Goal: Task Accomplishment & Management: Use online tool/utility

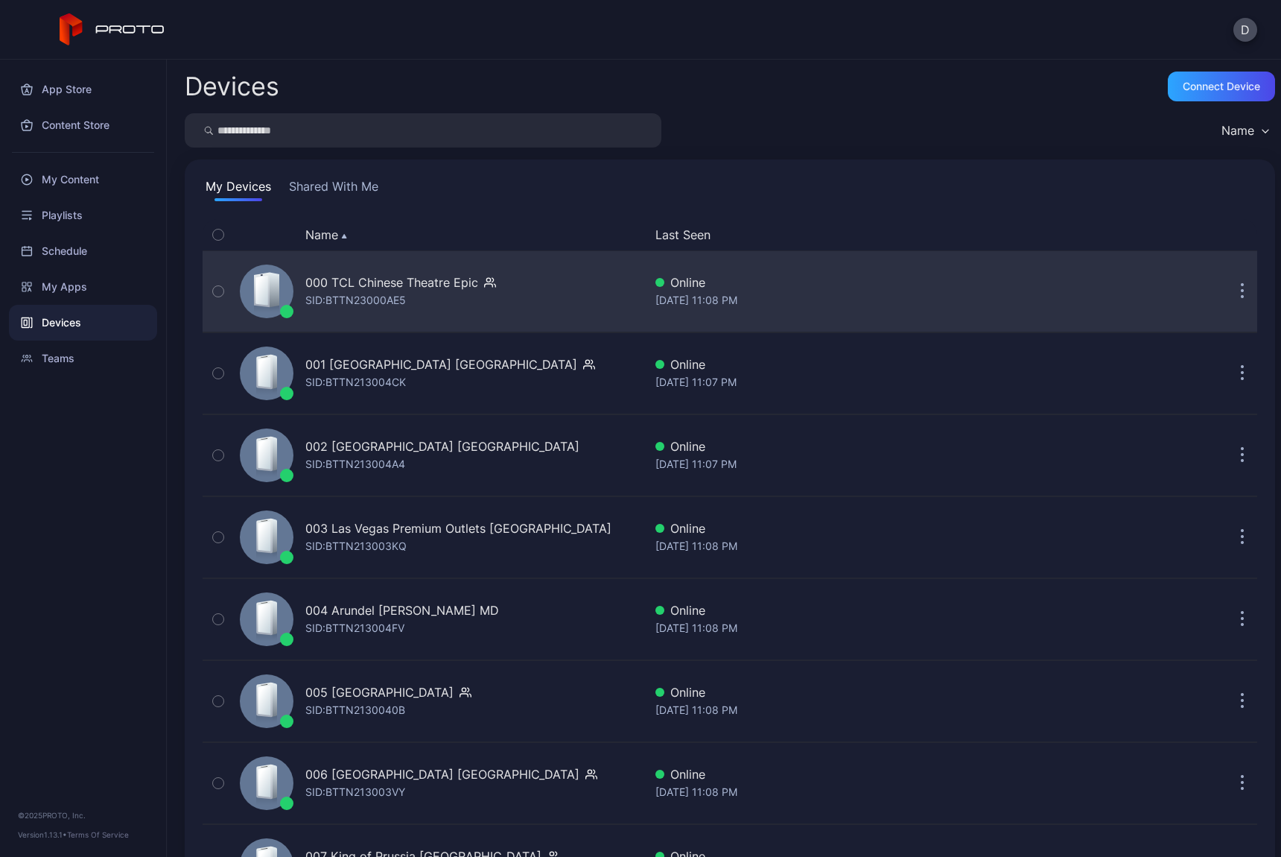
click at [1230, 285] on button "button" at bounding box center [1242, 291] width 30 height 30
click at [1198, 270] on div "000 TCL Chinese Theatre Epic SID: BTTN23000AE5 Online [DATE] 11:08 PM" at bounding box center [730, 291] width 1055 height 74
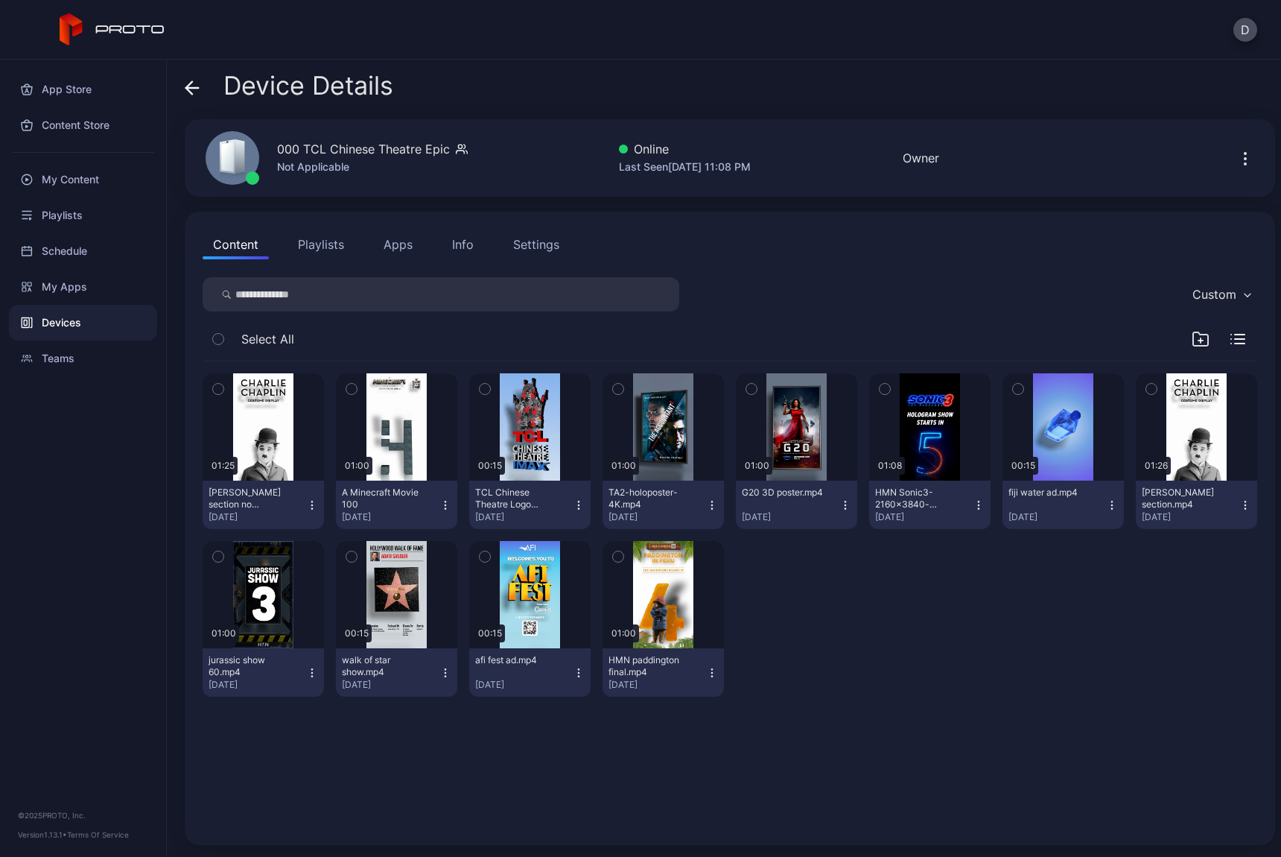
click at [191, 88] on icon at bounding box center [192, 88] width 13 height 0
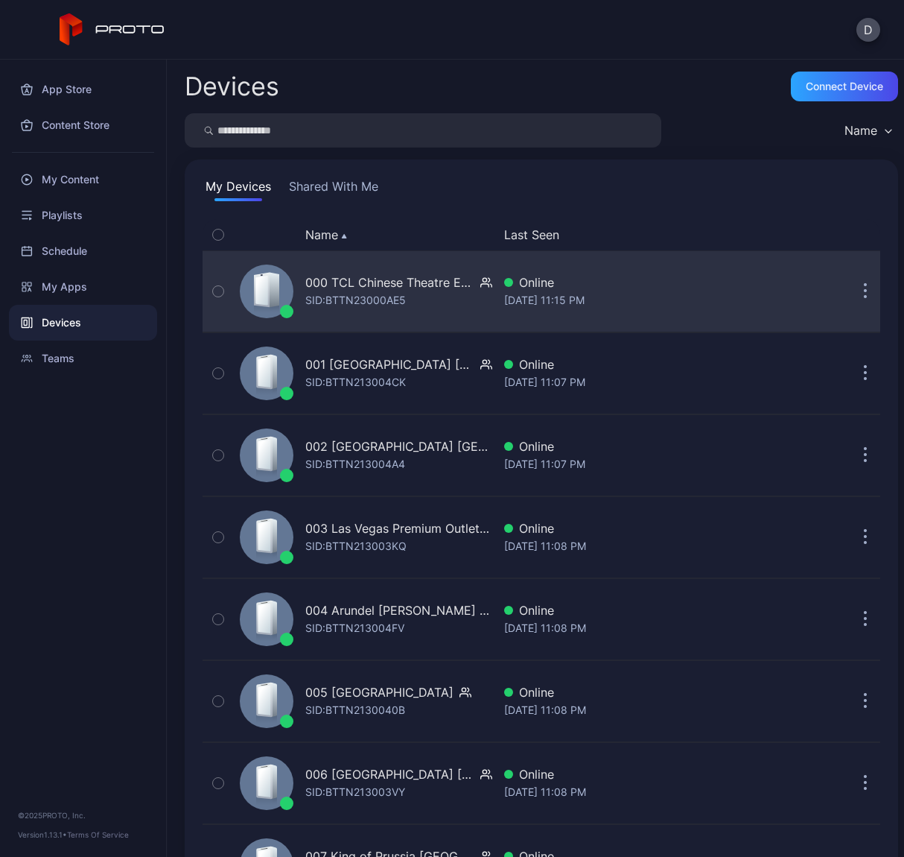
click at [851, 303] on button "button" at bounding box center [866, 291] width 30 height 30
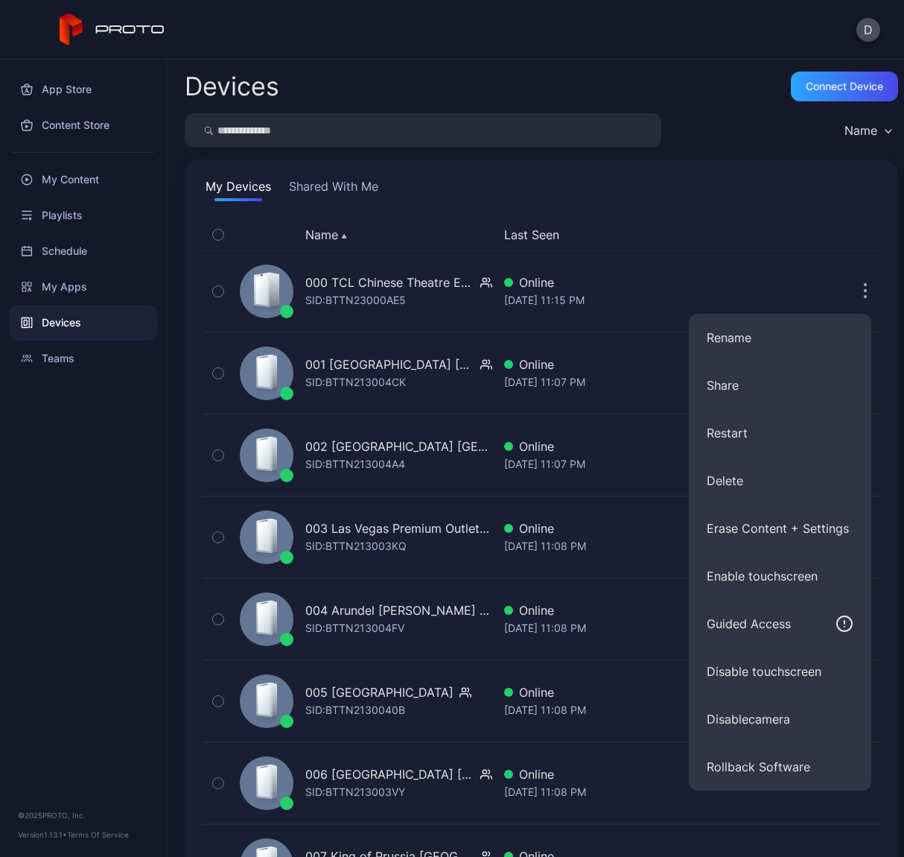
click at [773, 241] on button "Last Seen" at bounding box center [653, 235] width 299 height 18
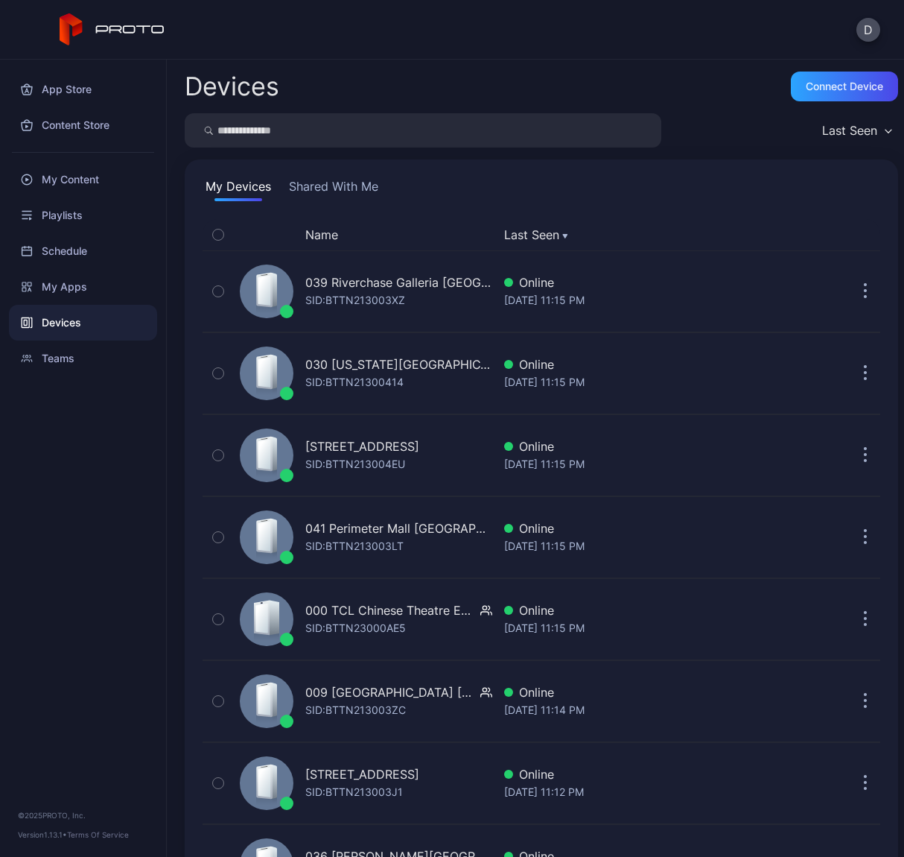
click at [368, 246] on div "Name Last Seen" at bounding box center [542, 234] width 678 height 31
click at [336, 232] on button "Name" at bounding box center [321, 235] width 33 height 18
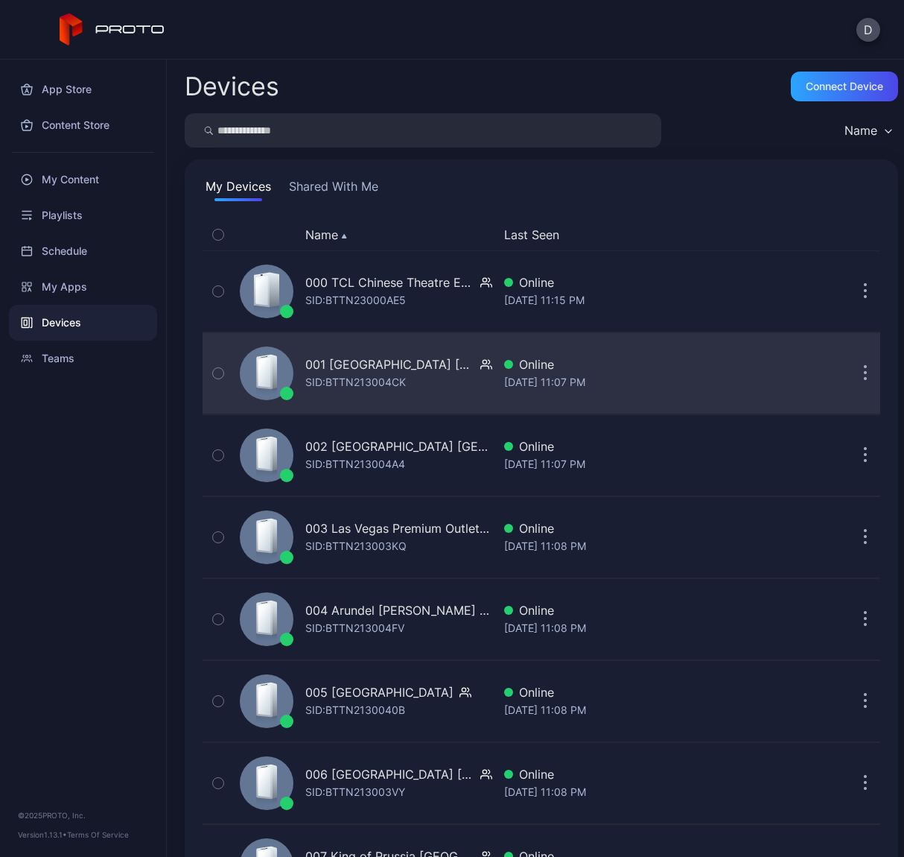
click at [851, 367] on button "button" at bounding box center [866, 373] width 30 height 30
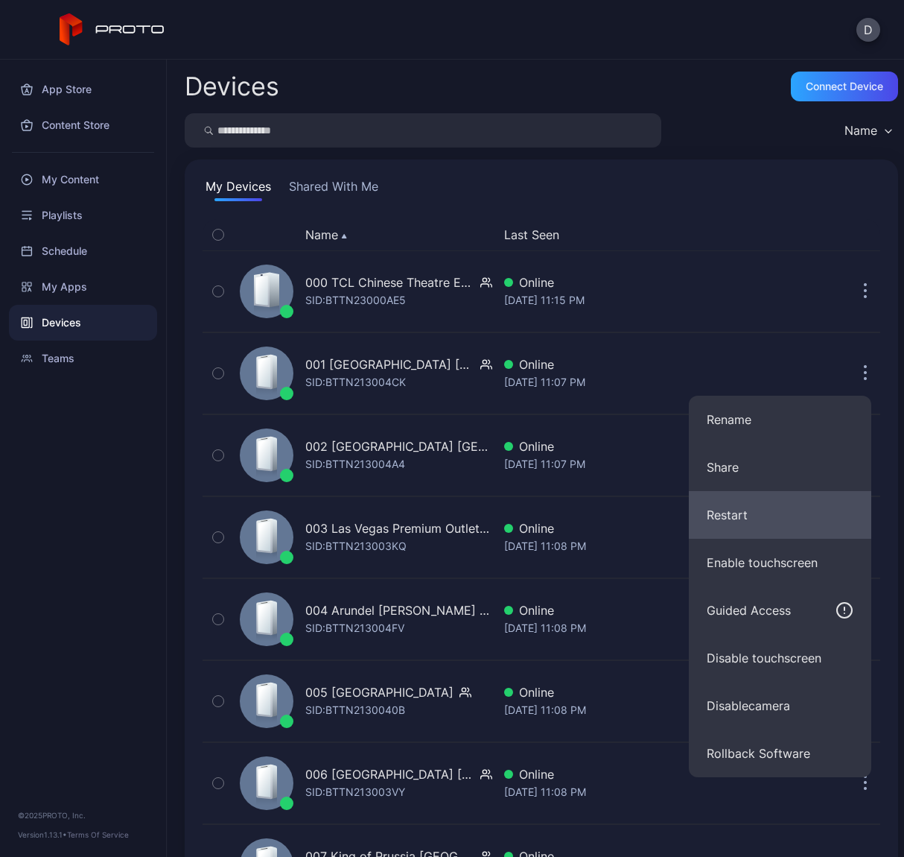
click at [789, 508] on button "Restart" at bounding box center [780, 515] width 182 height 48
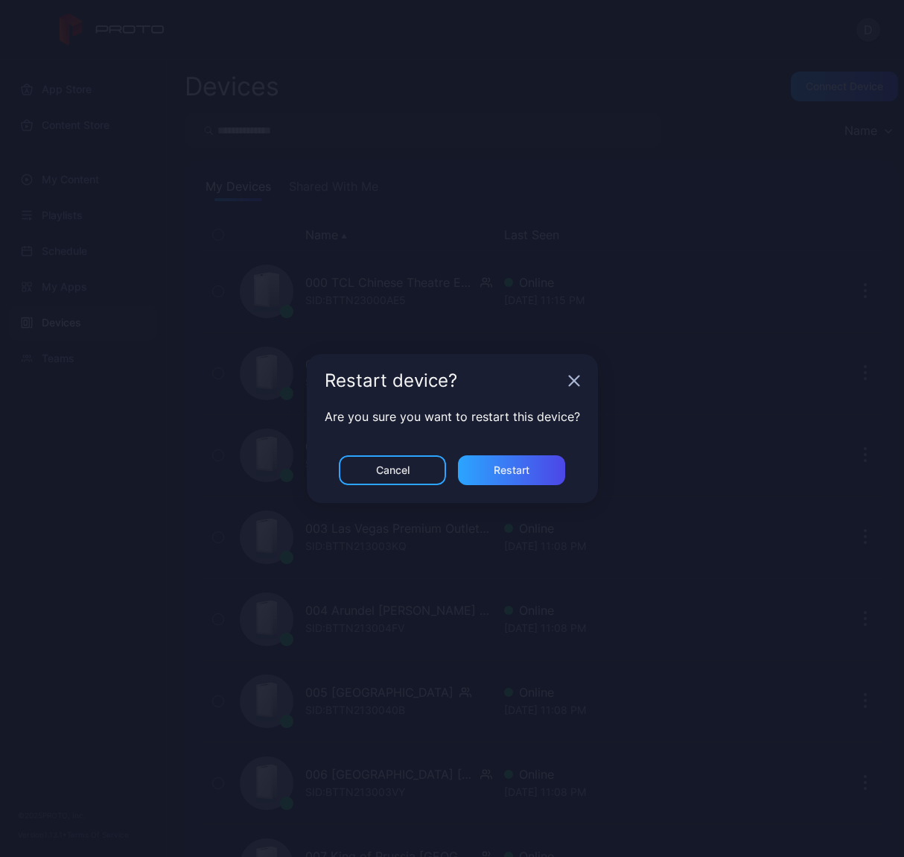
click at [481, 429] on div "Are you sure you want to restart this device?" at bounding box center [452, 431] width 291 height 48
click at [437, 372] on div "Restart device?" at bounding box center [444, 381] width 238 height 18
click at [543, 463] on div "Restart" at bounding box center [511, 470] width 107 height 30
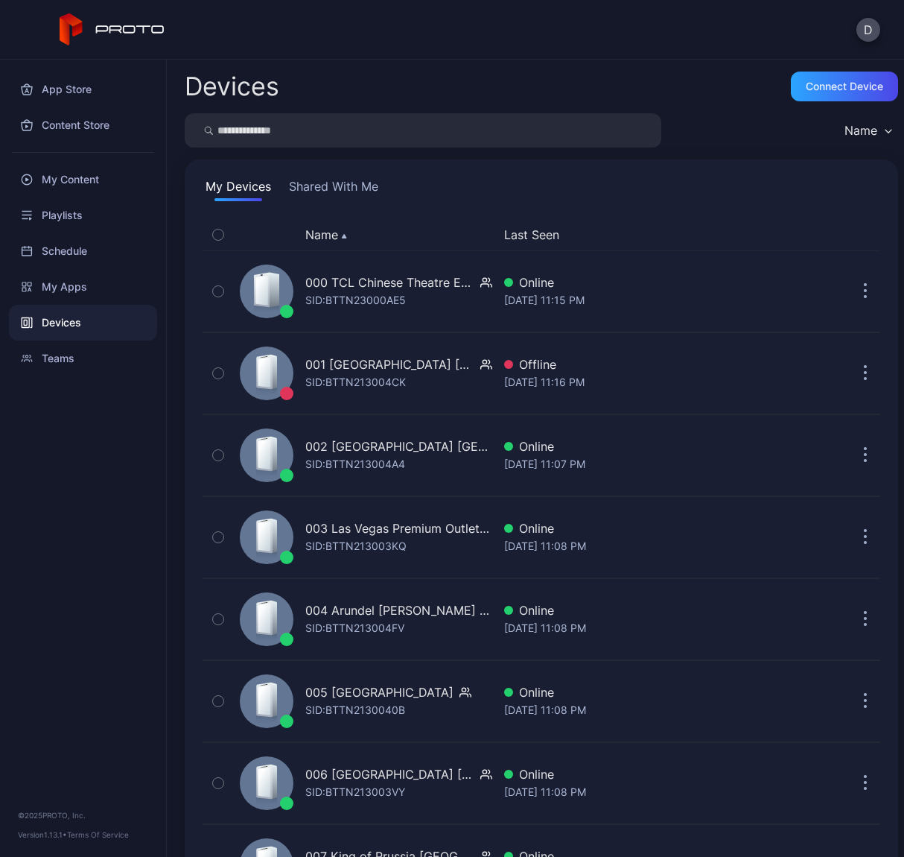
click at [598, 245] on div "Name Last Seen" at bounding box center [542, 234] width 678 height 31
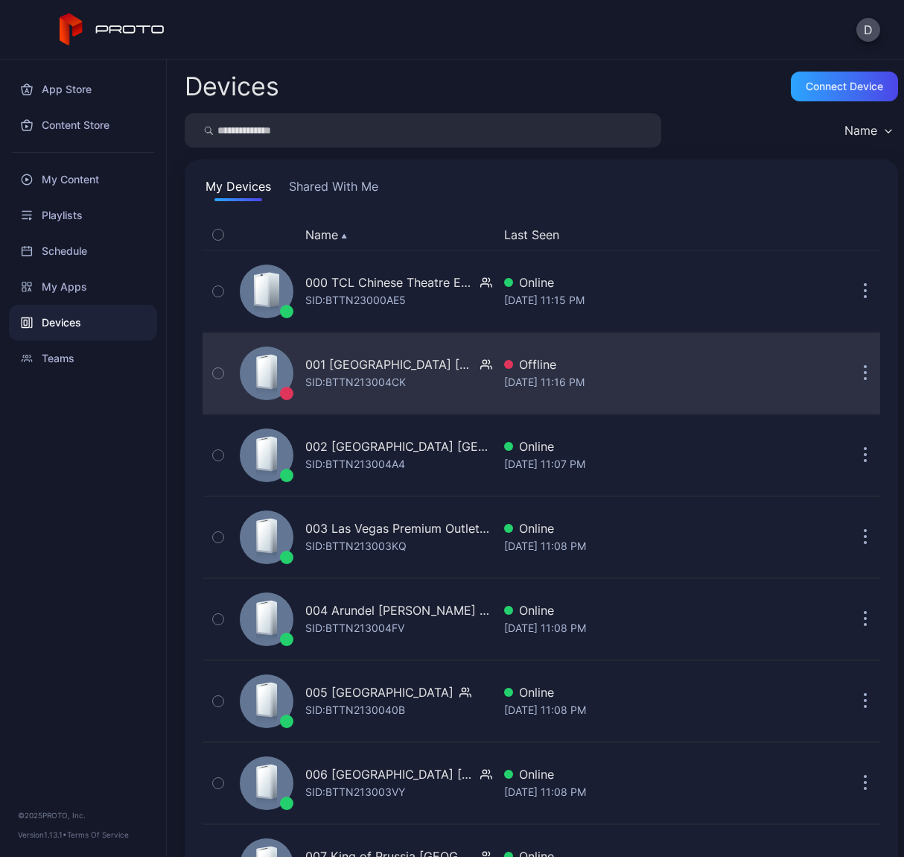
click at [506, 373] on div "[DATE] 11:16 PM" at bounding box center [656, 382] width 305 height 18
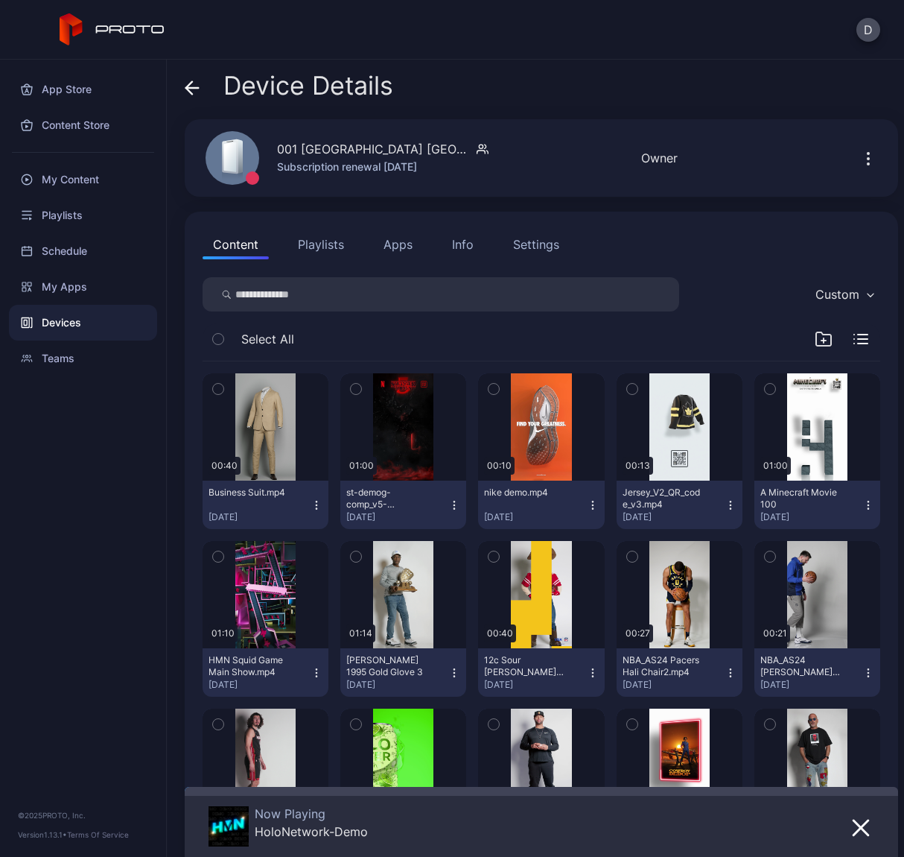
click at [390, 246] on button "Apps" at bounding box center [398, 244] width 50 height 30
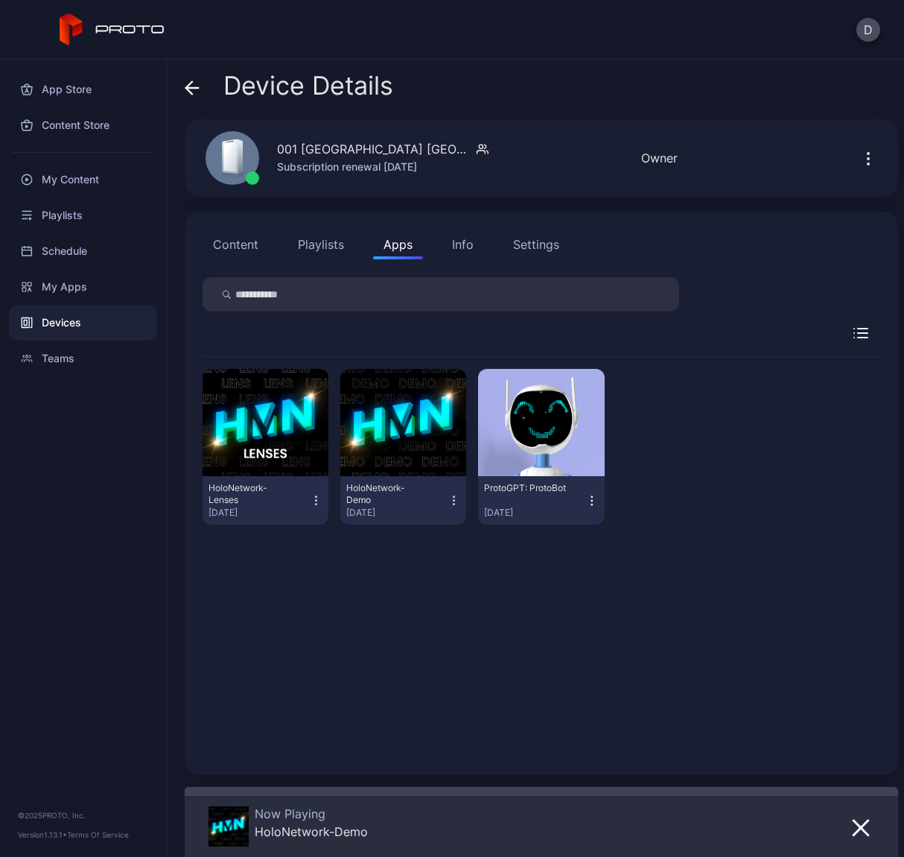
click at [857, 168] on button "button" at bounding box center [869, 158] width 24 height 30
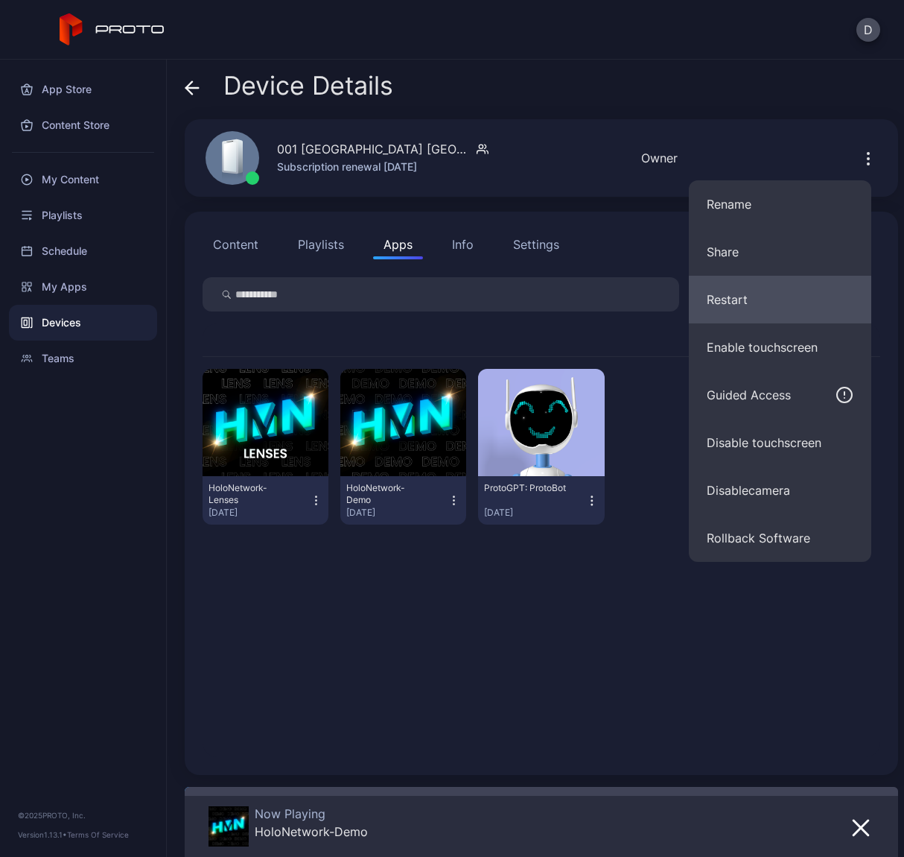
click at [763, 294] on button "Restart" at bounding box center [780, 300] width 182 height 48
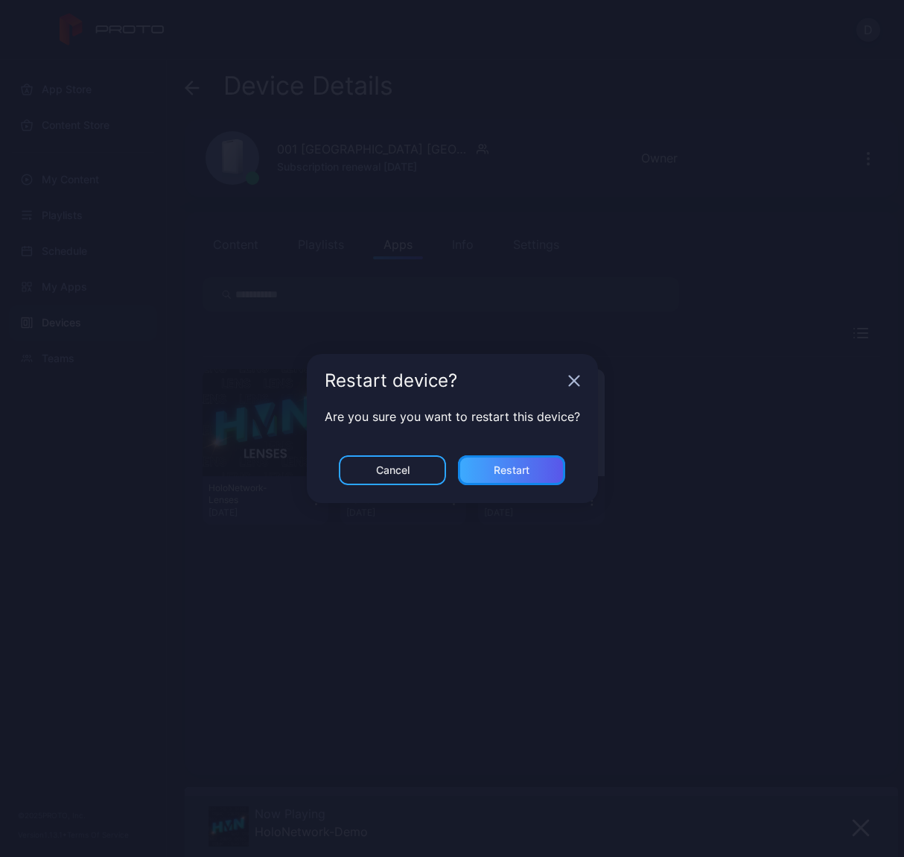
click at [518, 467] on div "Restart" at bounding box center [512, 470] width 36 height 12
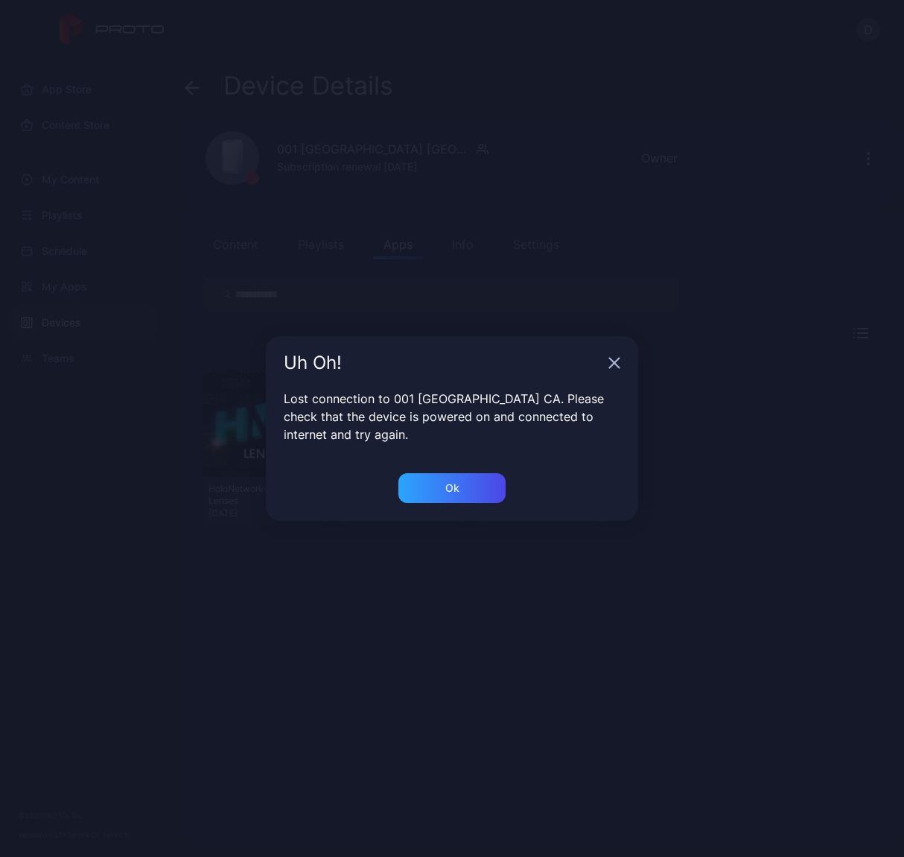
click at [607, 372] on div "Uh Oh!" at bounding box center [452, 363] width 372 height 54
click at [484, 483] on div "Ok" at bounding box center [451, 488] width 107 height 30
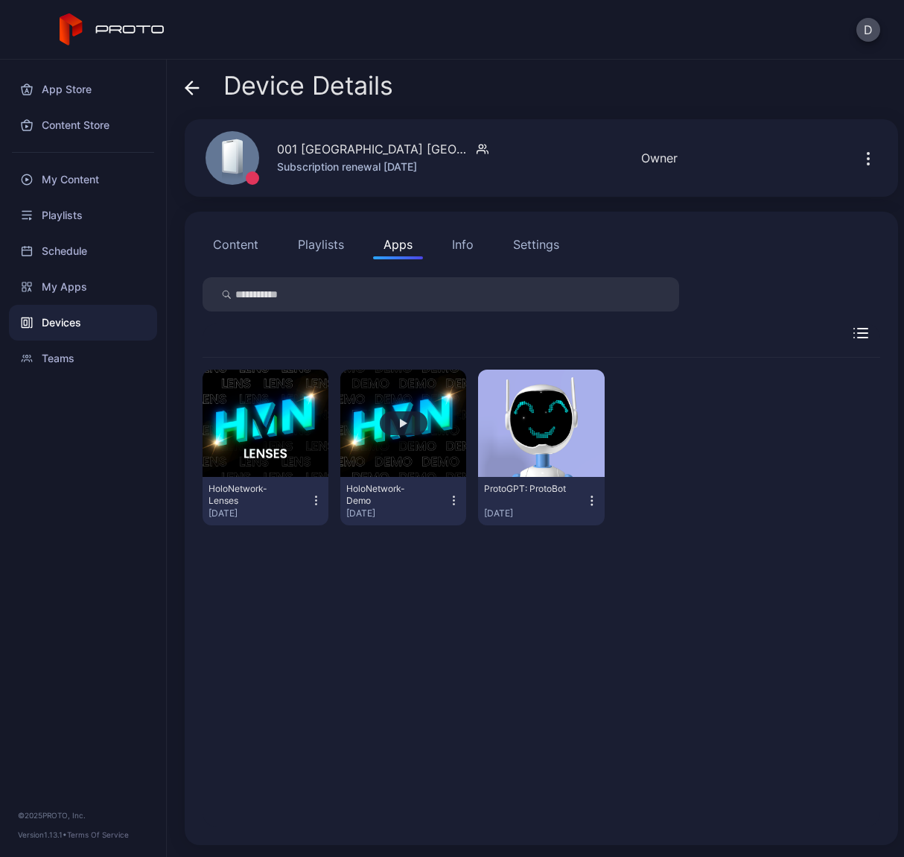
click at [457, 471] on button "button" at bounding box center [403, 422] width 126 height 107
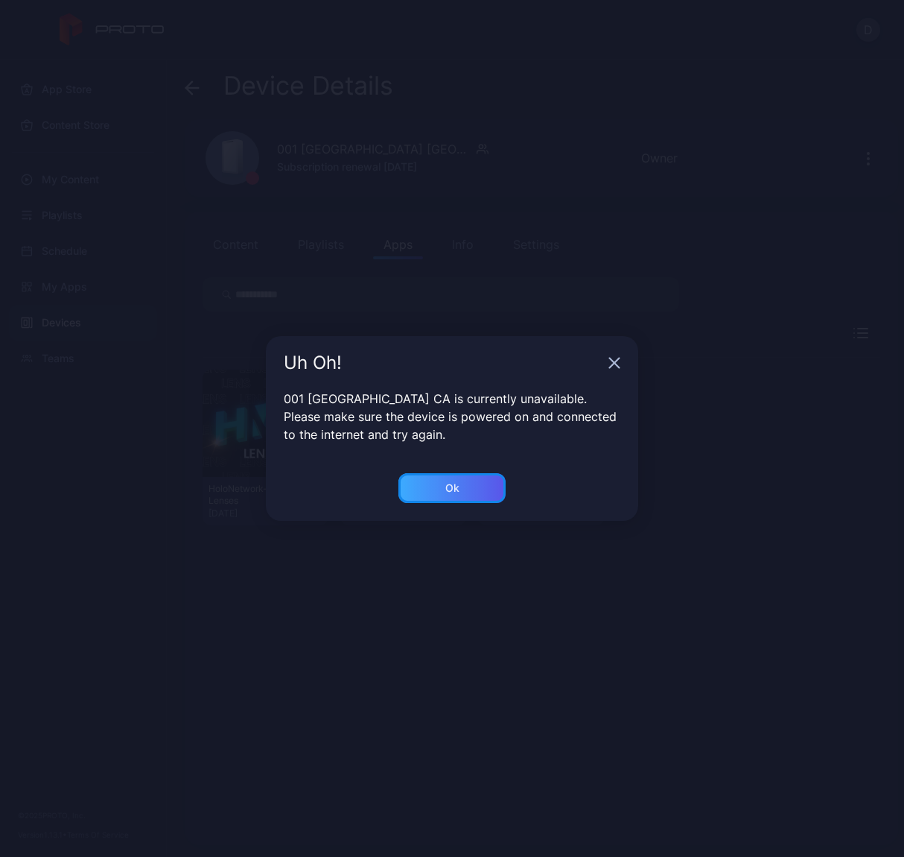
click at [457, 486] on div "Ok" at bounding box center [452, 488] width 14 height 12
